Goal: Information Seeking & Learning: Learn about a topic

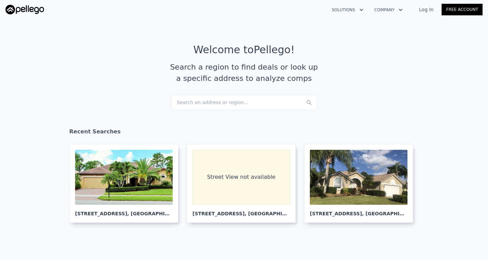
click at [212, 102] on div "Search an address or region..." at bounding box center [244, 102] width 146 height 15
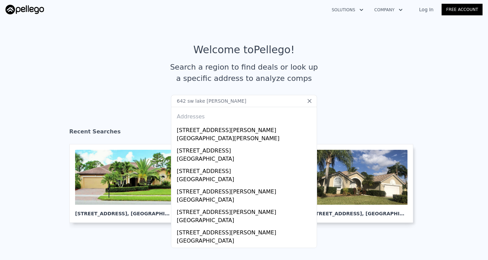
type input "642 sw Lake [PERSON_NAME]"
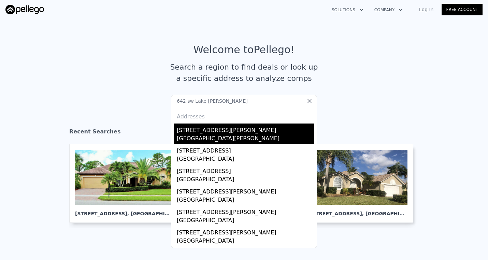
drag, startPoint x: 208, startPoint y: 113, endPoint x: 197, endPoint y: 136, distance: 25.8
click at [197, 136] on div "[GEOGRAPHIC_DATA][PERSON_NAME]" at bounding box center [245, 140] width 137 height 10
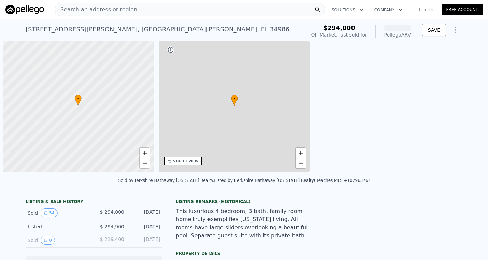
scroll to position [0, 3]
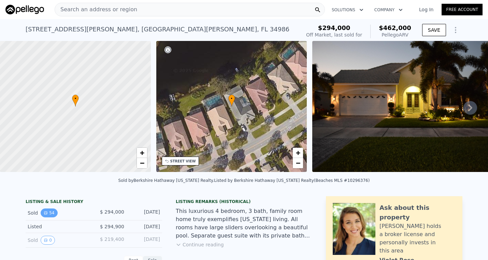
click at [51, 213] on button "54" at bounding box center [49, 213] width 17 height 9
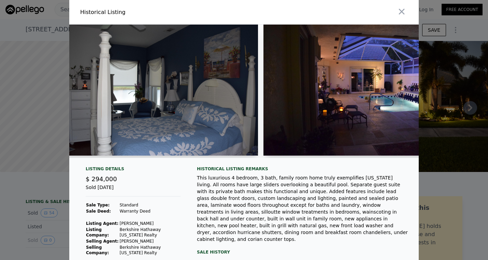
scroll to position [0, 634]
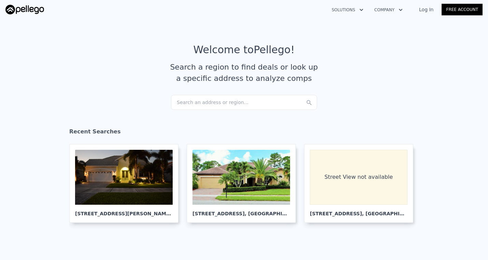
click at [221, 100] on div "Search an address or region..." at bounding box center [244, 102] width 146 height 15
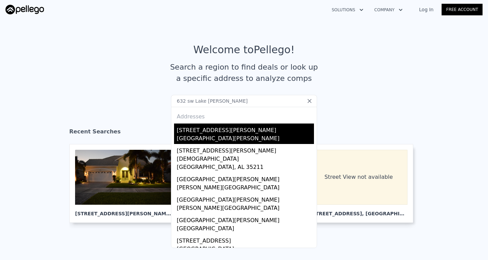
type input "632 sw Lake [PERSON_NAME]"
click at [210, 136] on div "[GEOGRAPHIC_DATA][PERSON_NAME]" at bounding box center [245, 140] width 137 height 10
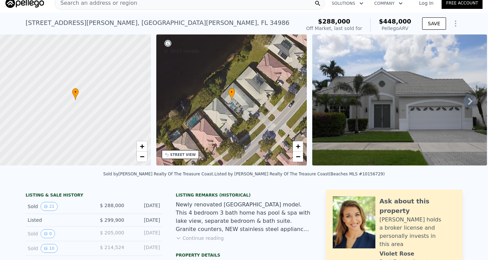
scroll to position [7, 0]
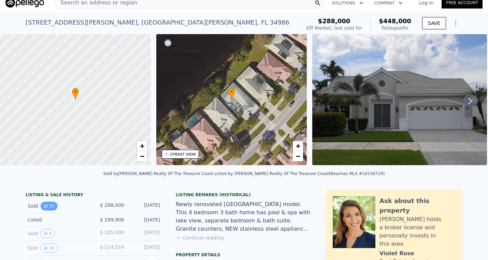
click at [51, 204] on button "21" at bounding box center [49, 206] width 17 height 9
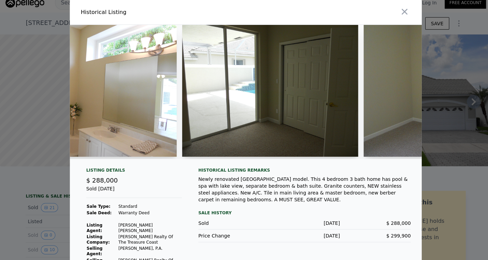
scroll to position [0, 0]
click at [404, 13] on icon "button" at bounding box center [402, 12] width 10 height 10
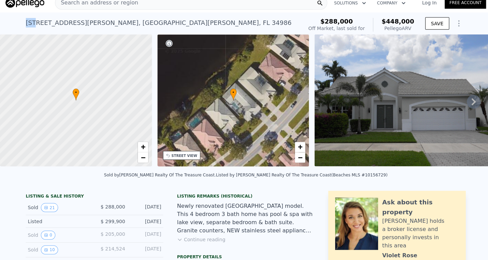
drag, startPoint x: 37, startPoint y: 22, endPoint x: 25, endPoint y: 22, distance: 11.9
click at [25, 22] on div "[STREET_ADDRESS][PERSON_NAME][PERSON_NAME] Sold [DATE] for $288k (~ARV $448k ) …" at bounding box center [244, 23] width 488 height 22
click at [22, 34] on div "[STREET_ADDRESS][PERSON_NAME][PERSON_NAME] Sold [DATE] for $288k (~ARV $448k ) …" at bounding box center [244, 23] width 488 height 22
click at [37, 21] on div "[STREET_ADDRESS][PERSON_NAME][PERSON_NAME]" at bounding box center [158, 23] width 264 height 10
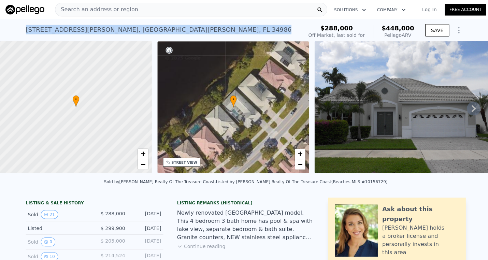
drag, startPoint x: 173, startPoint y: 28, endPoint x: 36, endPoint y: 22, distance: 138.1
click at [36, 22] on div "[STREET_ADDRESS][PERSON_NAME][PERSON_NAME] Sold [DATE] for $288k (~ARV $448k ) …" at bounding box center [244, 30] width 437 height 22
copy div "[STREET_ADDRESS][PERSON_NAME][PERSON_NAME] Sold [DATE] for $288k (~ARV $448k )"
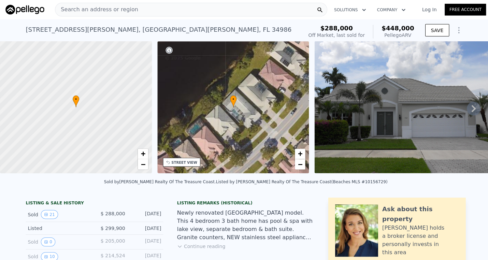
click at [105, 7] on span "Search an address or region" at bounding box center [96, 9] width 82 height 8
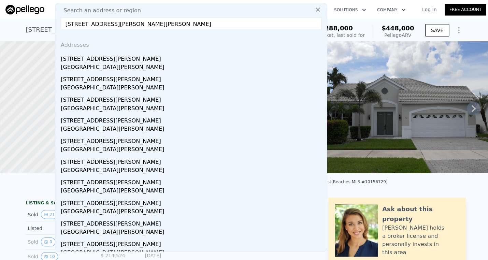
drag, startPoint x: 75, startPoint y: 22, endPoint x: 60, endPoint y: 21, distance: 14.4
click at [60, 21] on input "[STREET_ADDRESS][PERSON_NAME][PERSON_NAME]" at bounding box center [189, 23] width 259 height 12
click at [196, 24] on input "[STREET_ADDRESS][PERSON_NAME][PERSON_NAME]" at bounding box center [189, 23] width 259 height 12
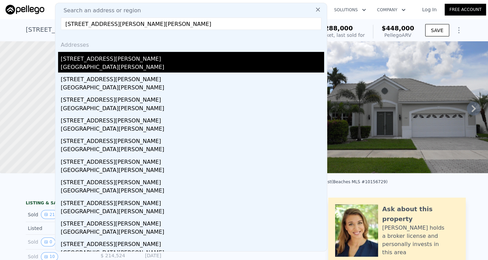
type input "[STREET_ADDRESS][PERSON_NAME][PERSON_NAME]"
click at [94, 59] on div "[STREET_ADDRESS][PERSON_NAME]" at bounding box center [190, 57] width 261 height 11
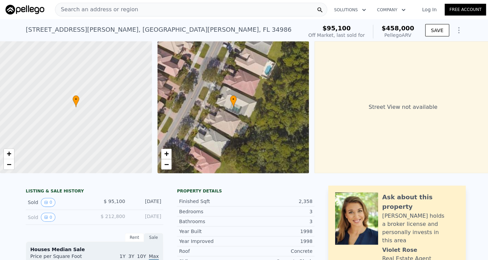
click at [121, 8] on span "Search an address or region" at bounding box center [96, 9] width 82 height 8
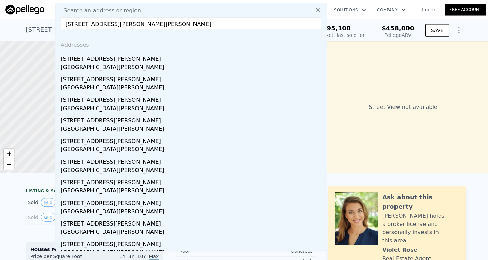
drag, startPoint x: 75, startPoint y: 22, endPoint x: 64, endPoint y: 22, distance: 11.6
click at [64, 22] on input "[STREET_ADDRESS][PERSON_NAME][PERSON_NAME]" at bounding box center [189, 23] width 259 height 12
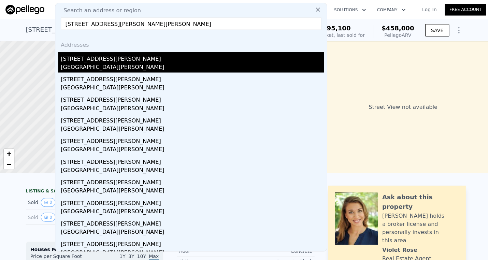
type input "[STREET_ADDRESS][PERSON_NAME][PERSON_NAME]"
click at [100, 57] on div "[STREET_ADDRESS][PERSON_NAME]" at bounding box center [190, 57] width 261 height 11
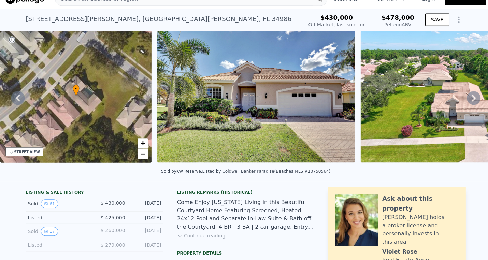
scroll to position [11, 0]
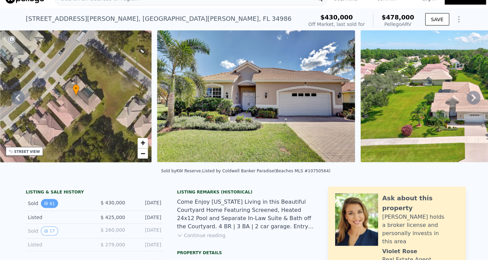
click at [46, 202] on icon "View historical data" at bounding box center [45, 202] width 3 height 3
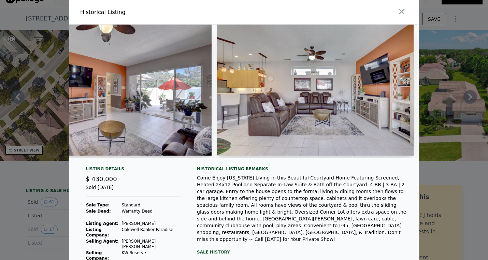
scroll to position [0, 2288]
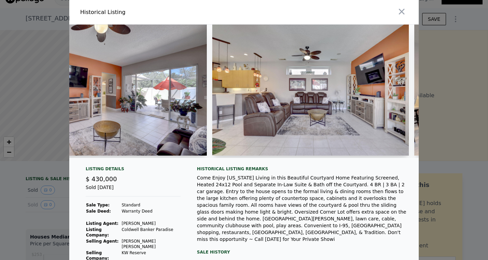
checkbox input "true"
type input "$ 458,000"
type input "3"
type input "3.5"
type input "2733"
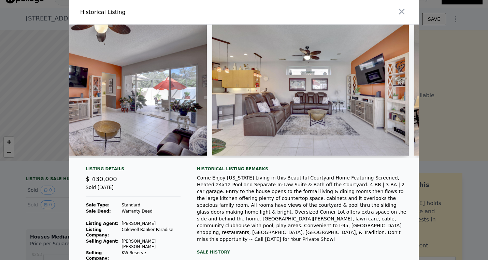
type input "6403"
type input "$ 326,639"
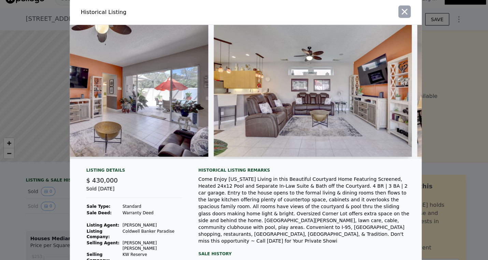
click at [404, 11] on icon "button" at bounding box center [402, 12] width 10 height 10
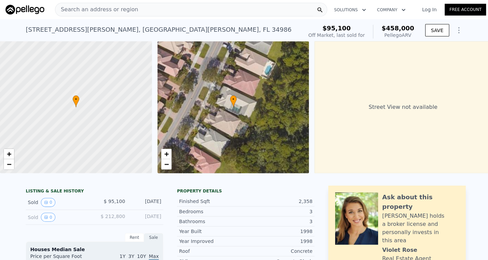
scroll to position [0, 0]
click at [133, 8] on div "Search an address or region" at bounding box center [190, 10] width 270 height 14
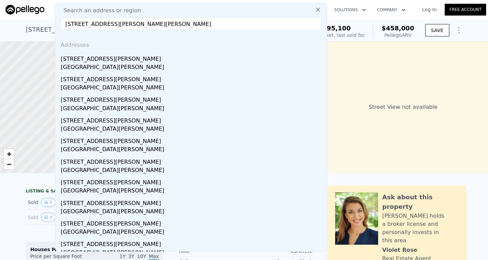
click at [74, 24] on input "[STREET_ADDRESS][PERSON_NAME][PERSON_NAME]" at bounding box center [189, 23] width 259 height 12
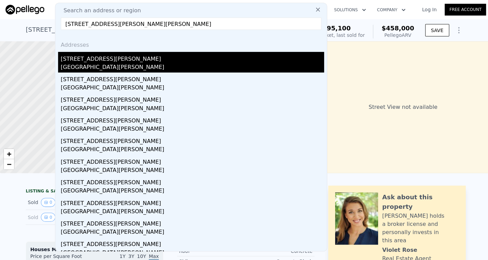
type input "[STREET_ADDRESS][PERSON_NAME][PERSON_NAME]"
click at [68, 55] on div "[STREET_ADDRESS][PERSON_NAME]" at bounding box center [190, 57] width 261 height 11
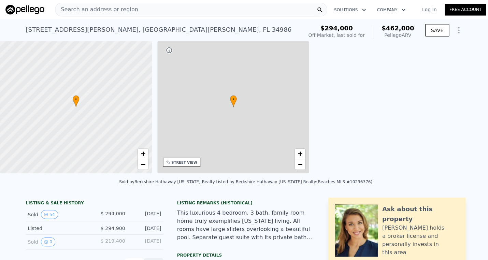
type input "$ 462,000"
type input "$ 120,595"
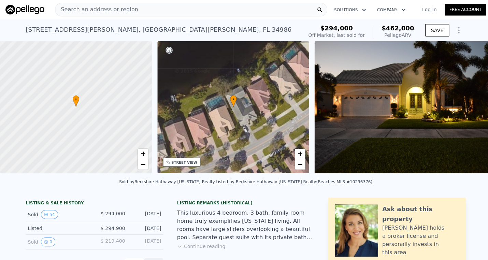
scroll to position [0, 159]
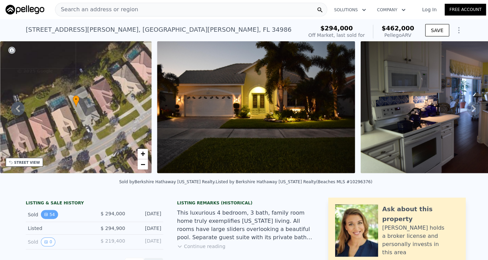
click at [51, 211] on button "54" at bounding box center [49, 213] width 17 height 9
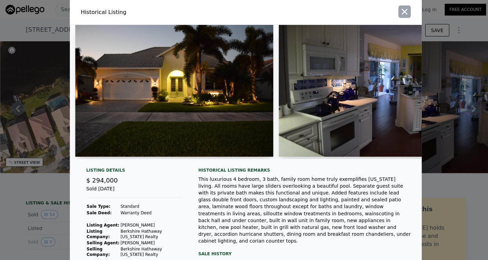
click at [399, 12] on icon "button" at bounding box center [402, 12] width 10 height 10
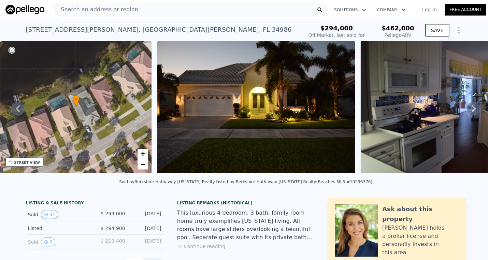
click at [142, 8] on div "Search an address or region" at bounding box center [190, 10] width 270 height 14
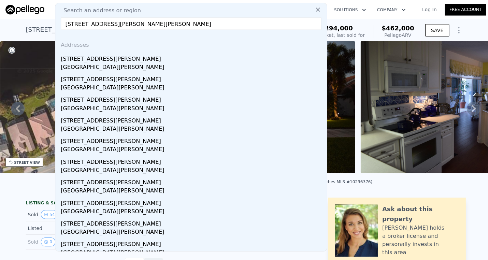
drag, startPoint x: 74, startPoint y: 22, endPoint x: 64, endPoint y: 20, distance: 10.3
click at [64, 20] on input "[STREET_ADDRESS][PERSON_NAME][PERSON_NAME]" at bounding box center [189, 23] width 259 height 12
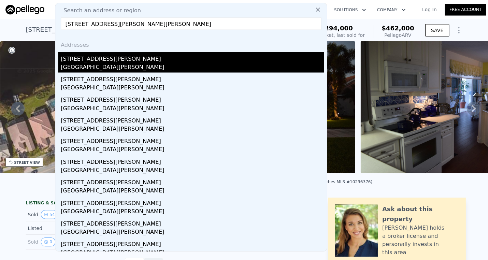
type input "[STREET_ADDRESS][PERSON_NAME][PERSON_NAME]"
click at [72, 63] on div "[GEOGRAPHIC_DATA][PERSON_NAME]" at bounding box center [190, 67] width 261 height 10
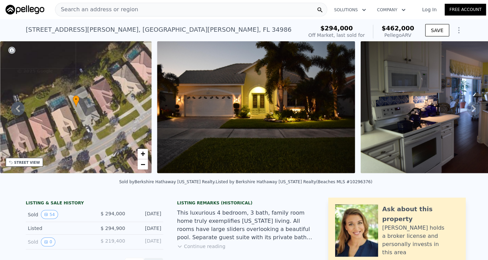
click at [104, 9] on span "Search an address or region" at bounding box center [96, 9] width 82 height 8
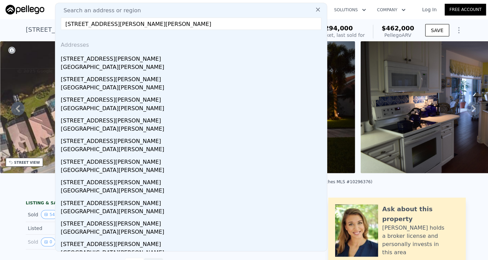
drag, startPoint x: 74, startPoint y: 21, endPoint x: 62, endPoint y: 21, distance: 12.6
click at [62, 21] on input "[STREET_ADDRESS][PERSON_NAME][PERSON_NAME]" at bounding box center [189, 23] width 259 height 12
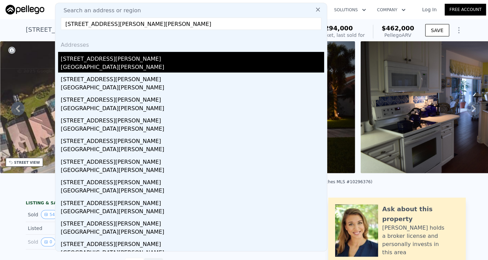
type input "[STREET_ADDRESS][PERSON_NAME][PERSON_NAME]"
click at [71, 63] on div "[GEOGRAPHIC_DATA][PERSON_NAME]" at bounding box center [190, 67] width 261 height 10
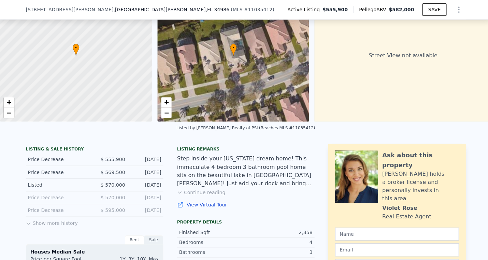
scroll to position [54, 0]
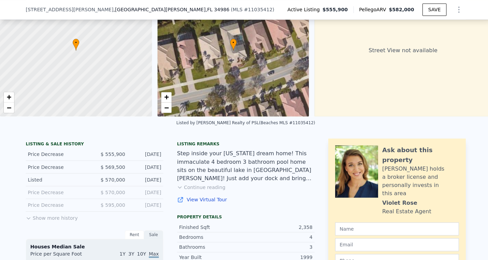
click at [49, 214] on button "Show more history" at bounding box center [52, 215] width 52 height 10
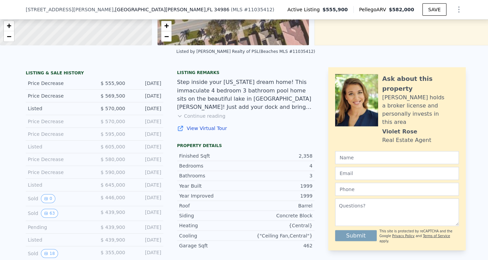
scroll to position [130, 0]
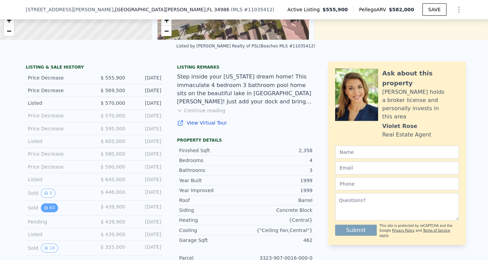
click at [48, 207] on button "63" at bounding box center [49, 206] width 17 height 9
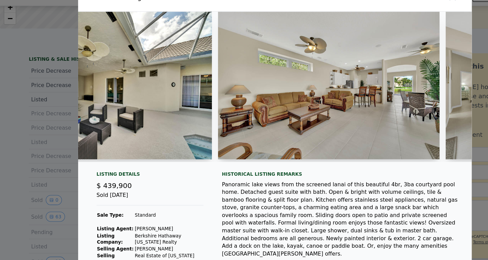
scroll to position [0, 1705]
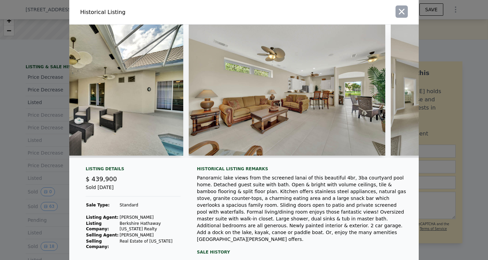
click at [402, 12] on icon "button" at bounding box center [402, 12] width 10 height 10
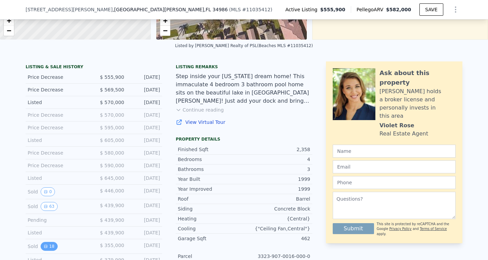
click at [50, 249] on button "18" at bounding box center [49, 246] width 17 height 9
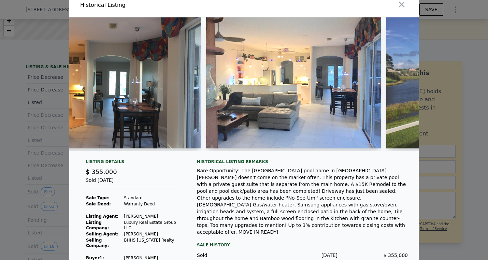
scroll to position [0, 1198]
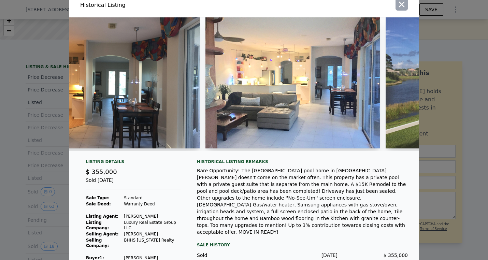
click at [401, 4] on icon "button" at bounding box center [402, 5] width 10 height 10
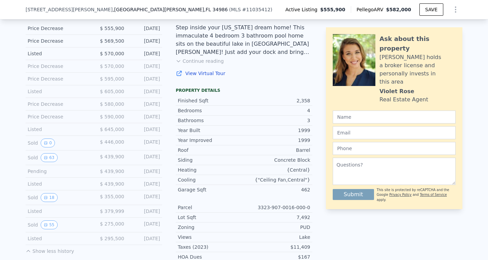
scroll to position [184, 0]
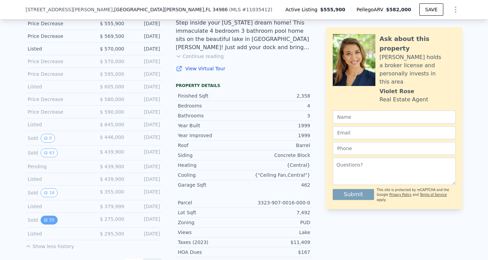
click at [50, 222] on button "55" at bounding box center [49, 220] width 17 height 9
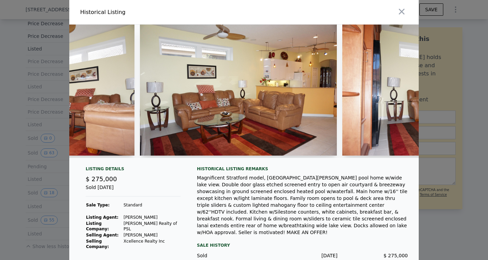
scroll to position [0, 3379]
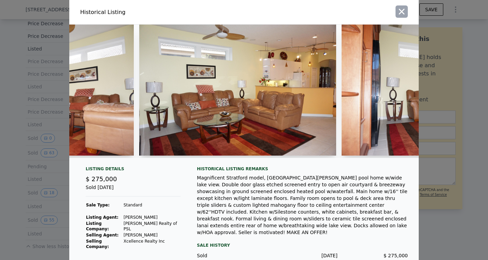
click at [403, 12] on icon "button" at bounding box center [402, 12] width 10 height 10
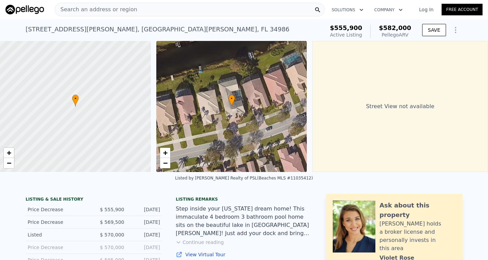
scroll to position [1, 0]
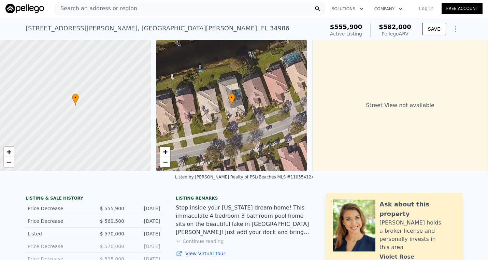
click at [137, 9] on div "Search an address or region" at bounding box center [190, 9] width 270 height 14
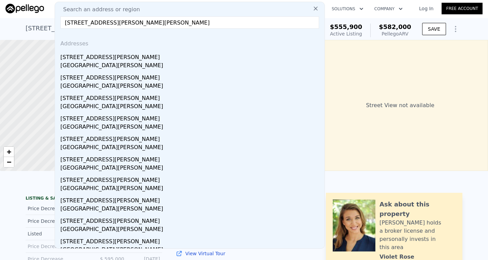
drag, startPoint x: 76, startPoint y: 23, endPoint x: 59, endPoint y: 24, distance: 17.8
click at [59, 24] on div "Search an address or region [STREET_ADDRESS][PERSON_NAME][PERSON_NAME] Addresse…" at bounding box center [190, 125] width 270 height 247
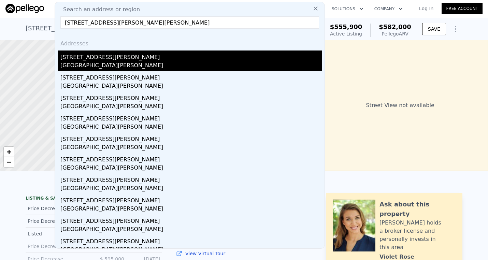
type input "[STREET_ADDRESS][PERSON_NAME][PERSON_NAME]"
click at [85, 66] on div "[GEOGRAPHIC_DATA][PERSON_NAME]" at bounding box center [190, 66] width 261 height 10
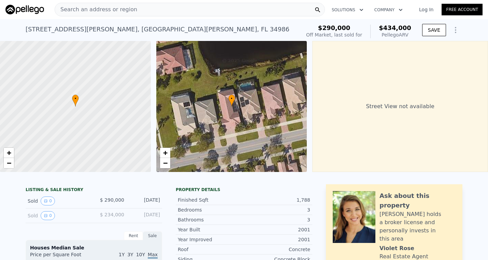
click at [134, 7] on div "Search an address or region" at bounding box center [190, 10] width 270 height 14
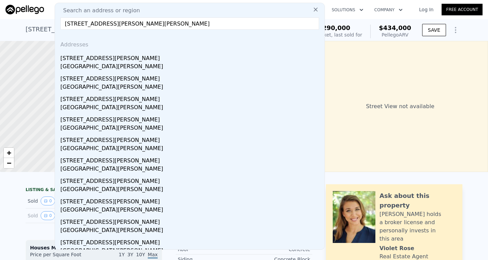
drag, startPoint x: 76, startPoint y: 25, endPoint x: 62, endPoint y: 25, distance: 14.3
click at [62, 25] on input "[STREET_ADDRESS][PERSON_NAME][PERSON_NAME]" at bounding box center [189, 23] width 259 height 12
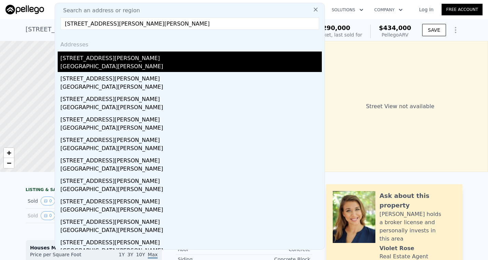
type input "[STREET_ADDRESS][PERSON_NAME][PERSON_NAME]"
click at [123, 62] on div "[STREET_ADDRESS][PERSON_NAME]" at bounding box center [190, 57] width 261 height 11
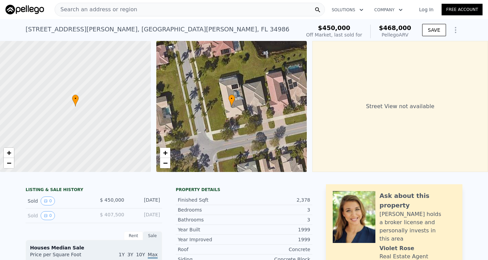
click at [179, 7] on div "Search an address or region" at bounding box center [190, 10] width 270 height 14
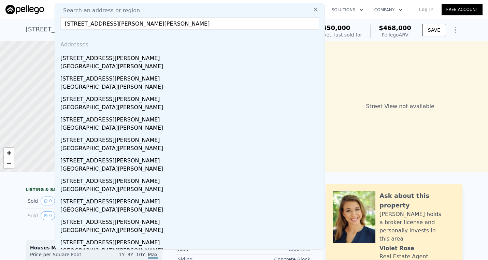
click at [74, 24] on input "[STREET_ADDRESS][PERSON_NAME][PERSON_NAME]" at bounding box center [189, 23] width 259 height 12
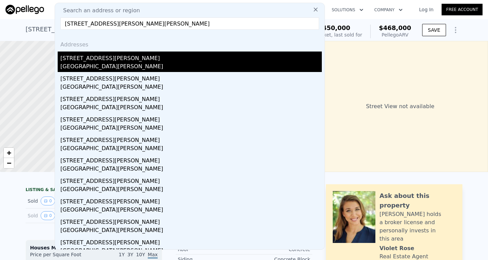
type input "[STREET_ADDRESS][PERSON_NAME][PERSON_NAME]"
click at [126, 56] on div "[STREET_ADDRESS][PERSON_NAME]" at bounding box center [190, 57] width 261 height 11
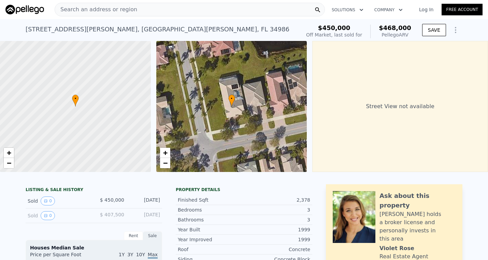
click at [137, 12] on div "Search an address or region" at bounding box center [190, 10] width 270 height 14
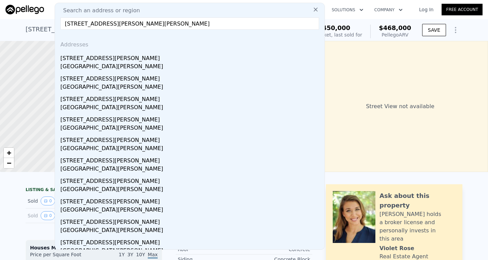
drag, startPoint x: 75, startPoint y: 23, endPoint x: 69, endPoint y: 23, distance: 5.8
click at [69, 23] on input "[STREET_ADDRESS][PERSON_NAME][PERSON_NAME]" at bounding box center [189, 23] width 259 height 12
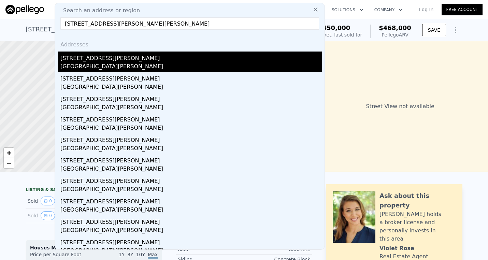
type input "[STREET_ADDRESS][PERSON_NAME][PERSON_NAME]"
click at [77, 63] on div "[GEOGRAPHIC_DATA][PERSON_NAME]" at bounding box center [190, 67] width 261 height 10
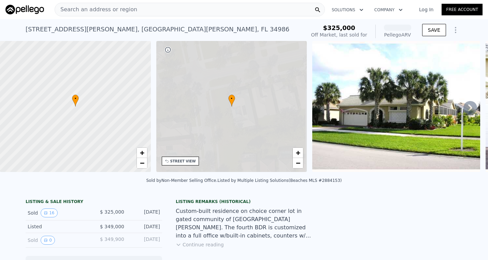
scroll to position [0, 159]
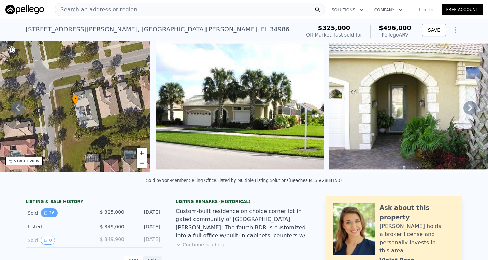
click at [48, 212] on button "16" at bounding box center [49, 213] width 17 height 9
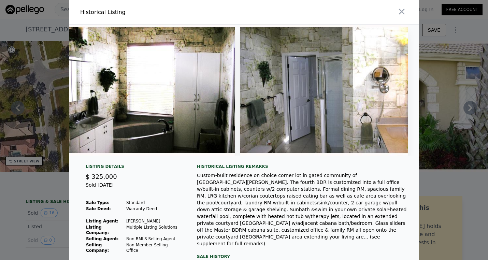
scroll to position [0, 0]
click at [399, 12] on icon "button" at bounding box center [402, 12] width 10 height 10
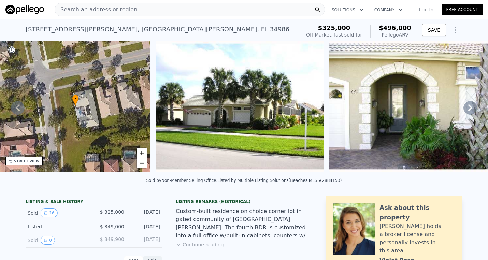
click at [178, 11] on div "Search an address or region" at bounding box center [190, 10] width 270 height 14
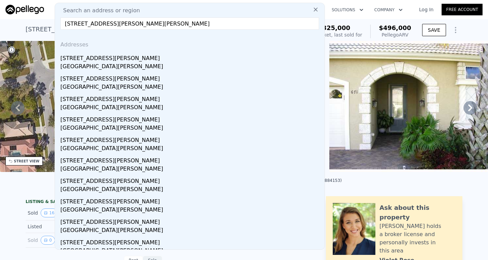
drag, startPoint x: 74, startPoint y: 24, endPoint x: 62, endPoint y: 23, distance: 12.3
click at [62, 23] on input "[STREET_ADDRESS][PERSON_NAME][PERSON_NAME]" at bounding box center [189, 23] width 259 height 12
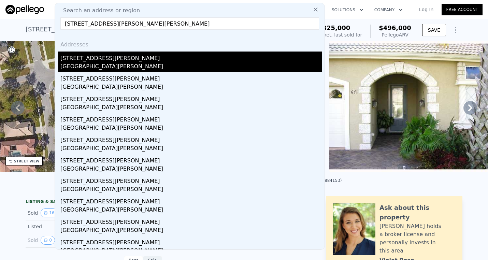
type input "[STREET_ADDRESS][PERSON_NAME][PERSON_NAME]"
click at [85, 62] on div "[GEOGRAPHIC_DATA][PERSON_NAME]" at bounding box center [190, 67] width 261 height 10
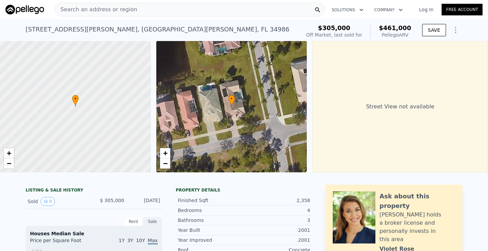
click at [131, 8] on div "Search an address or region" at bounding box center [190, 10] width 270 height 14
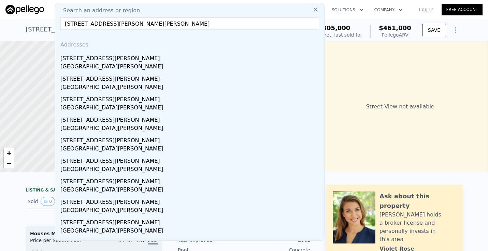
drag, startPoint x: 126, startPoint y: 24, endPoint x: 61, endPoint y: 23, distance: 64.9
click at [61, 23] on input "[STREET_ADDRESS][PERSON_NAME][PERSON_NAME]" at bounding box center [189, 23] width 259 height 12
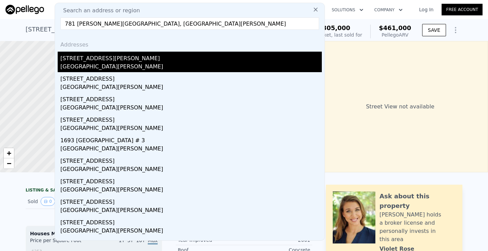
type input "781 [PERSON_NAME][GEOGRAPHIC_DATA], [GEOGRAPHIC_DATA][PERSON_NAME]"
click at [93, 54] on div "[STREET_ADDRESS][PERSON_NAME]" at bounding box center [190, 57] width 261 height 11
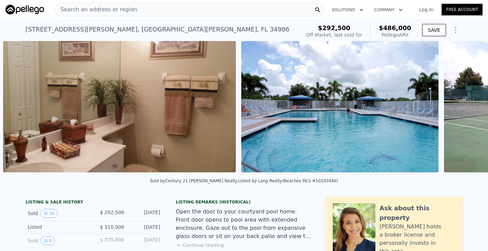
scroll to position [0, 6380]
click at [117, 10] on span "Search an address or region" at bounding box center [96, 9] width 82 height 8
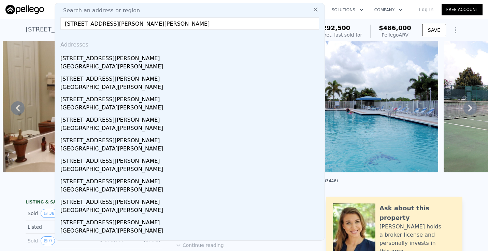
drag, startPoint x: 126, startPoint y: 24, endPoint x: 61, endPoint y: 25, distance: 65.5
click at [61, 25] on input "[STREET_ADDRESS][PERSON_NAME][PERSON_NAME]" at bounding box center [189, 23] width 259 height 12
drag, startPoint x: 198, startPoint y: 23, endPoint x: 62, endPoint y: 24, distance: 136.2
click at [61, 23] on input "[STREET_ADDRESS][PERSON_NAME][PERSON_NAME]" at bounding box center [189, 23] width 259 height 12
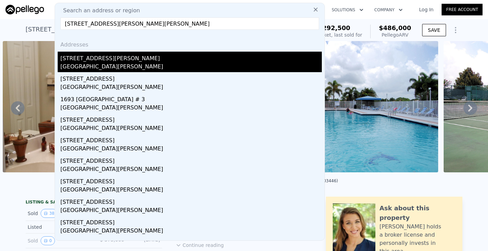
type input "[STREET_ADDRESS][PERSON_NAME][PERSON_NAME]"
click at [93, 63] on div "[GEOGRAPHIC_DATA][PERSON_NAME]" at bounding box center [190, 67] width 261 height 10
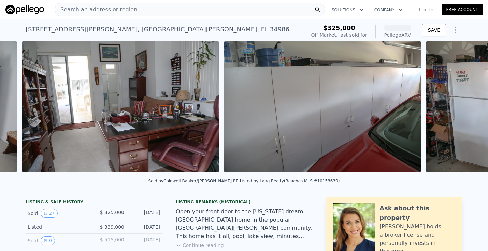
scroll to position [0, 4108]
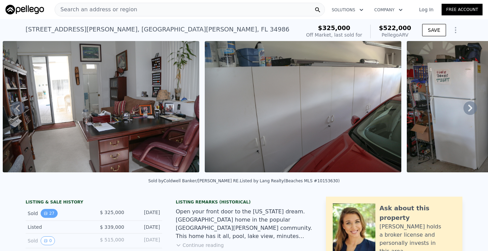
click at [49, 212] on button "27" at bounding box center [49, 213] width 17 height 9
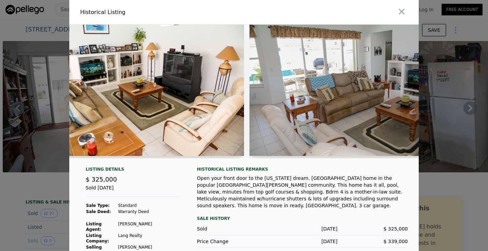
scroll to position [0, 0]
click at [402, 11] on icon "button" at bounding box center [402, 12] width 10 height 10
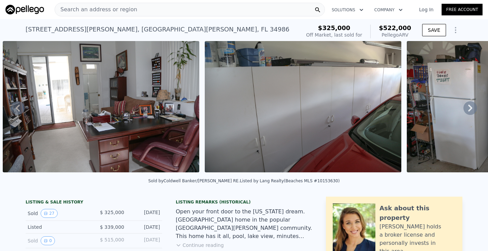
click at [187, 13] on div "Search an address or region" at bounding box center [190, 10] width 270 height 14
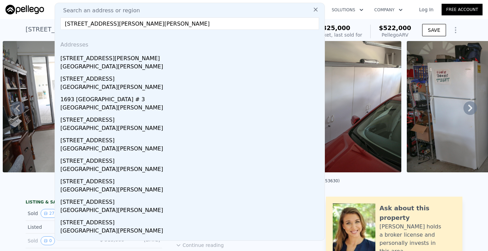
click at [74, 25] on input "[STREET_ADDRESS][PERSON_NAME][PERSON_NAME]" at bounding box center [189, 23] width 259 height 12
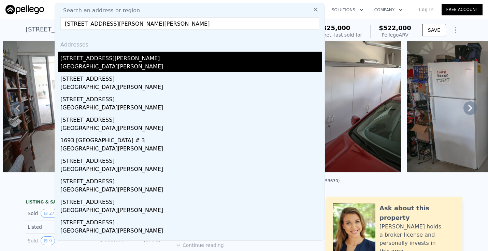
type input "[STREET_ADDRESS][PERSON_NAME][PERSON_NAME]"
click at [82, 65] on div "[GEOGRAPHIC_DATA][PERSON_NAME]" at bounding box center [190, 67] width 261 height 10
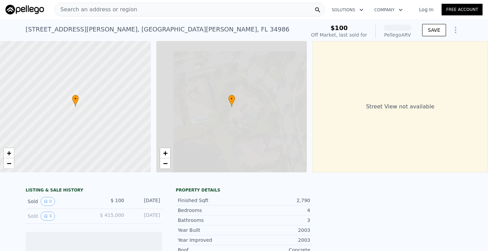
scroll to position [0, 3]
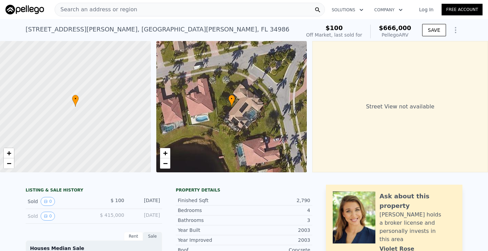
click at [140, 12] on div "Search an address or region" at bounding box center [190, 10] width 270 height 14
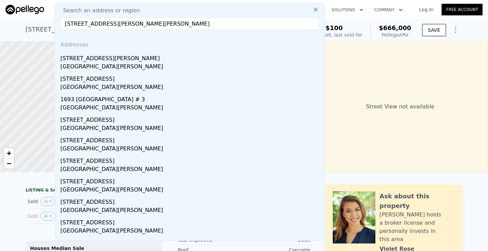
drag, startPoint x: 75, startPoint y: 23, endPoint x: 63, endPoint y: 23, distance: 11.3
click at [64, 22] on input "[STREET_ADDRESS][PERSON_NAME][PERSON_NAME]" at bounding box center [189, 23] width 259 height 12
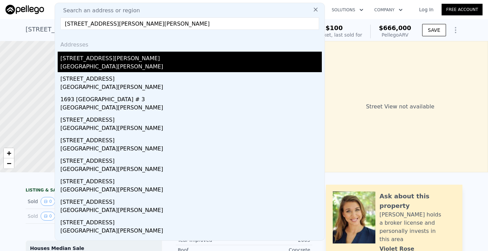
type input "[STREET_ADDRESS][PERSON_NAME][PERSON_NAME]"
click at [72, 64] on div "[GEOGRAPHIC_DATA][PERSON_NAME]" at bounding box center [190, 67] width 261 height 10
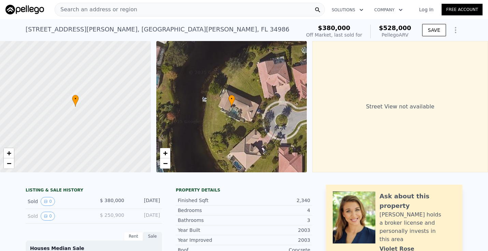
click at [104, 9] on span "Search an address or region" at bounding box center [96, 9] width 82 height 8
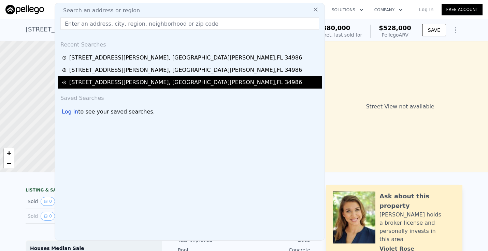
click at [86, 80] on div "[STREET_ADDRESS][PERSON_NAME][PERSON_NAME]" at bounding box center [185, 82] width 233 height 8
checkbox input "false"
type input "$ 522,000"
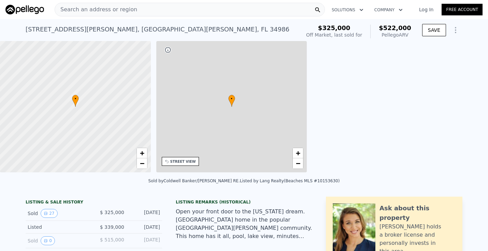
type input "3"
type input "2733"
type input "6142"
type input "$ 144,187"
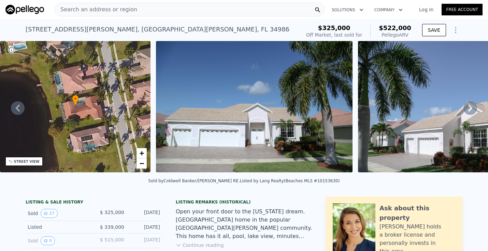
click at [117, 5] on div "Search an address or region" at bounding box center [96, 9] width 82 height 13
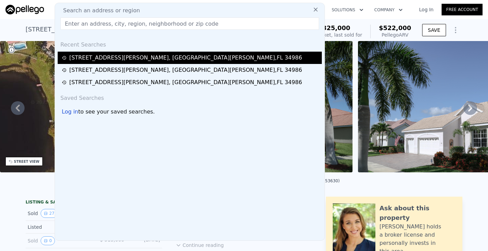
scroll to position [0, 0]
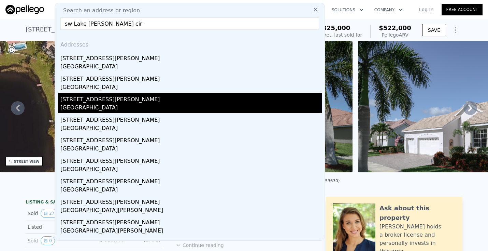
type input "sw Lake [PERSON_NAME] cir"
click at [122, 104] on div "[GEOGRAPHIC_DATA]" at bounding box center [190, 108] width 261 height 10
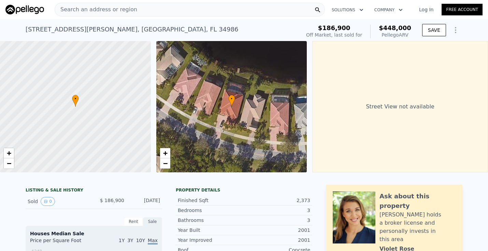
click at [96, 8] on span "Search an address or region" at bounding box center [96, 9] width 82 height 8
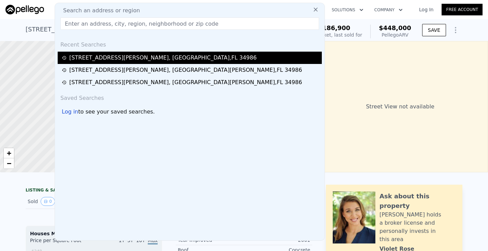
click at [85, 57] on div "[STREET_ADDRESS][PERSON_NAME]" at bounding box center [162, 58] width 187 height 8
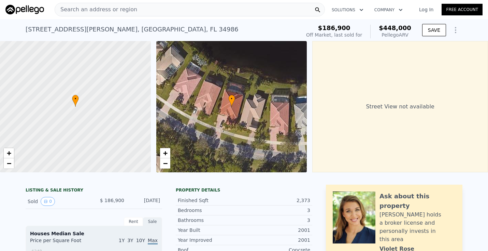
click at [102, 5] on div "Search an address or region" at bounding box center [96, 9] width 82 height 13
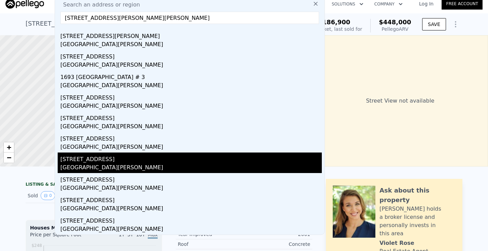
scroll to position [12, 0]
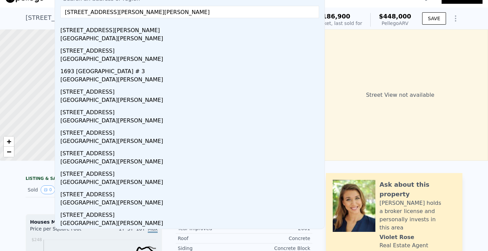
drag, startPoint x: 127, startPoint y: 10, endPoint x: 57, endPoint y: 14, distance: 70.7
click at [57, 13] on div "Search an address or region [STREET_ADDRESS][PERSON_NAME] Addresses [STREET_ADD…" at bounding box center [190, 110] width 270 height 238
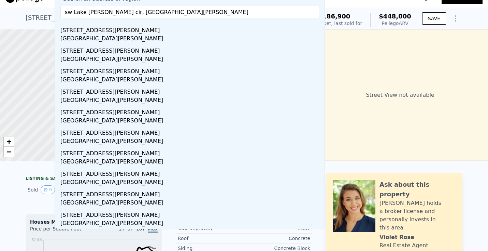
click at [176, 10] on input "sw Lake [PERSON_NAME] cir, [GEOGRAPHIC_DATA][PERSON_NAME]" at bounding box center [189, 12] width 259 height 12
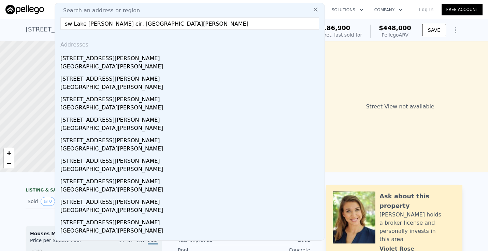
scroll to position [0, 0]
click at [63, 22] on input "sw Lake [PERSON_NAME] cir, [GEOGRAPHIC_DATA][PERSON_NAME]" at bounding box center [189, 23] width 259 height 12
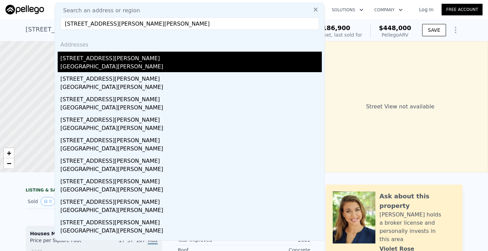
type input "[STREET_ADDRESS][PERSON_NAME][PERSON_NAME]"
click at [76, 63] on div "[GEOGRAPHIC_DATA][PERSON_NAME]" at bounding box center [190, 67] width 261 height 10
checkbox input "false"
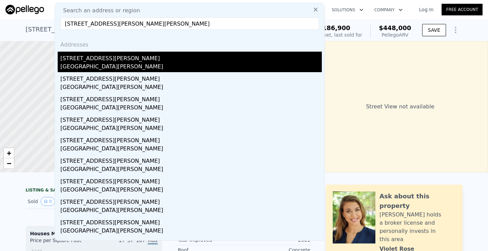
checkbox input "false"
type input "$ 582,000"
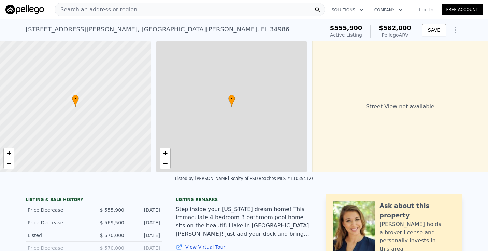
type input "1741"
type input "6403"
type input "-$ 44,495"
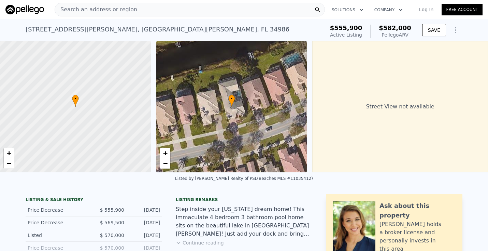
click at [85, 9] on span "Search an address or region" at bounding box center [96, 9] width 82 height 8
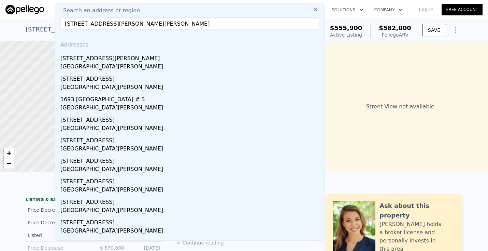
drag, startPoint x: 194, startPoint y: 23, endPoint x: 53, endPoint y: 17, distance: 141.5
click at [53, 19] on nav "Search an address or region Search an address or region [STREET_ADDRESS][PERSON…" at bounding box center [244, 9] width 488 height 19
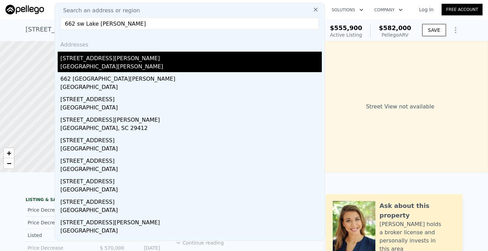
type input "662 sw Lake [PERSON_NAME]"
click at [77, 65] on div "[GEOGRAPHIC_DATA][PERSON_NAME]" at bounding box center [190, 67] width 261 height 10
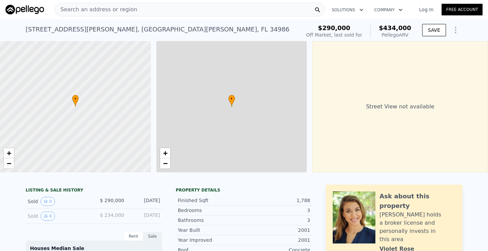
checkbox input "true"
type input "$ 434,000"
type input "3"
type input "1304"
type input "2059"
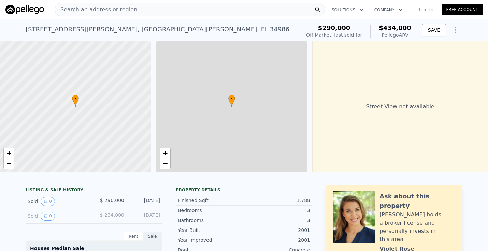
type input "4792"
type input "$ 100,478"
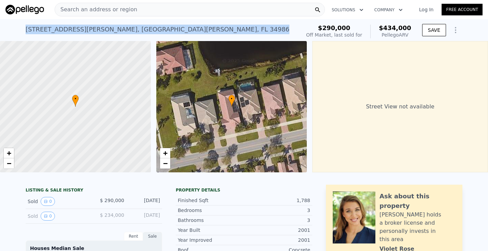
drag, startPoint x: 169, startPoint y: 28, endPoint x: 23, endPoint y: 29, distance: 146.1
click at [23, 29] on div "[STREET_ADDRESS][PERSON_NAME][PERSON_NAME] Sold [DATE] for $290k (~ARV $434k ) …" at bounding box center [244, 30] width 488 height 22
copy div "[STREET_ADDRESS][PERSON_NAME][PERSON_NAME]"
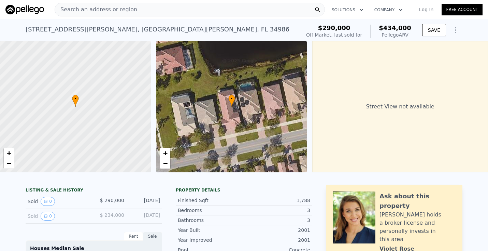
click at [84, 5] on div "Search an address or region" at bounding box center [96, 9] width 82 height 13
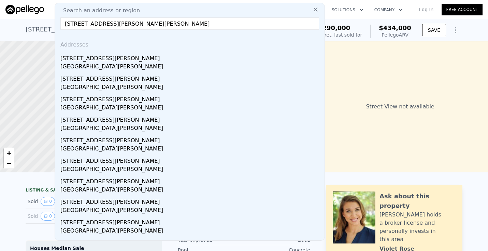
drag, startPoint x: 76, startPoint y: 22, endPoint x: 61, endPoint y: 21, distance: 15.4
click at [61, 21] on input "[STREET_ADDRESS][PERSON_NAME][PERSON_NAME]" at bounding box center [189, 23] width 259 height 12
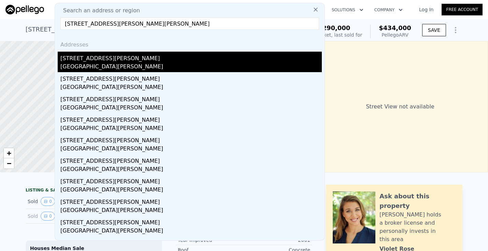
type input "[STREET_ADDRESS][PERSON_NAME][PERSON_NAME]"
click at [75, 63] on div "[GEOGRAPHIC_DATA][PERSON_NAME]" at bounding box center [190, 67] width 261 height 10
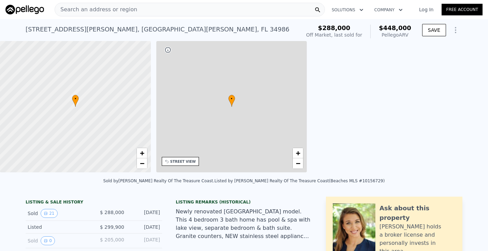
type input "$ 448,000"
checkbox input "true"
type input "3.5"
type input "1705"
type input "2733"
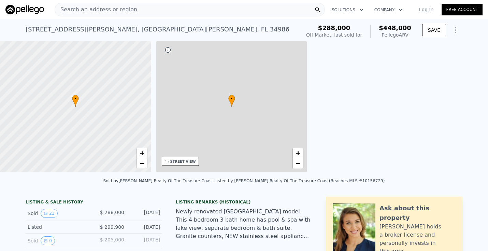
type input "6403"
type input "$ 113,906"
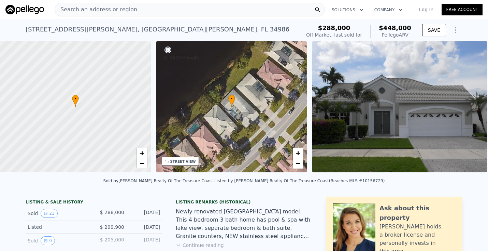
scroll to position [0, 159]
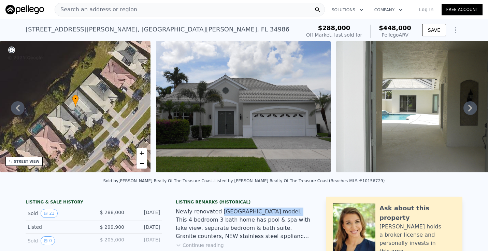
drag, startPoint x: 281, startPoint y: 210, endPoint x: 219, endPoint y: 211, distance: 62.5
click at [219, 211] on div "Newly renovated [GEOGRAPHIC_DATA] model. This 4 bedroom 3 bath home has pool & …" at bounding box center [244, 223] width 137 height 33
copy div "Stratford courtyard model"
click at [135, 7] on div "Search an address or region" at bounding box center [190, 10] width 270 height 14
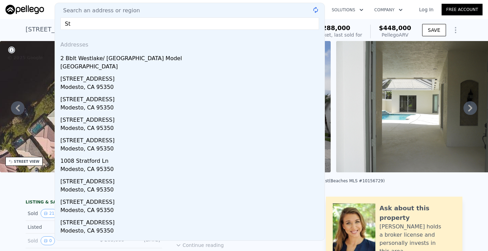
type input "S"
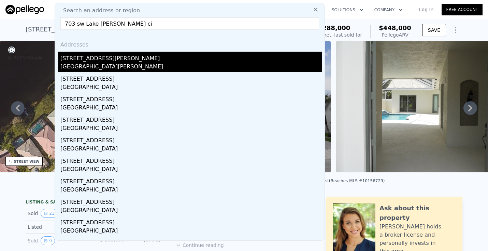
type input "703 sw Lake [PERSON_NAME] ci"
click at [93, 55] on div "[STREET_ADDRESS][PERSON_NAME]" at bounding box center [190, 57] width 261 height 11
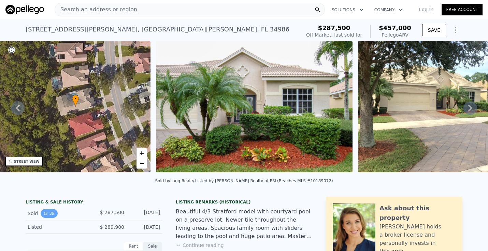
click at [53, 212] on button "39" at bounding box center [49, 213] width 17 height 9
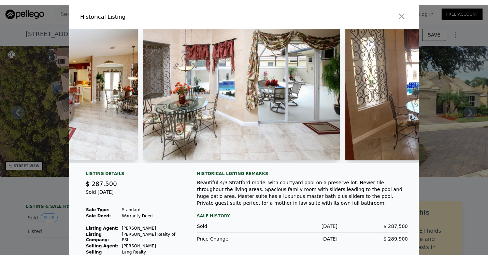
scroll to position [0, 2773]
